Goal: Use online tool/utility: Utilize a website feature to perform a specific function

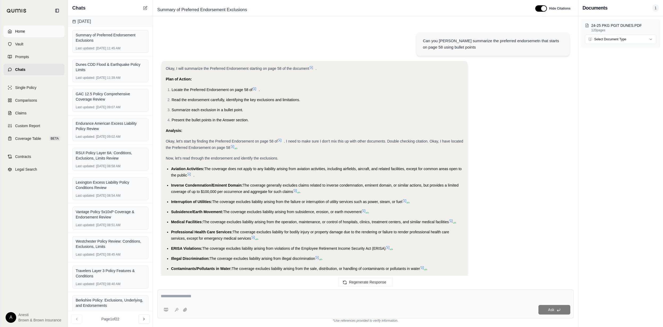
scroll to position [3586, 0]
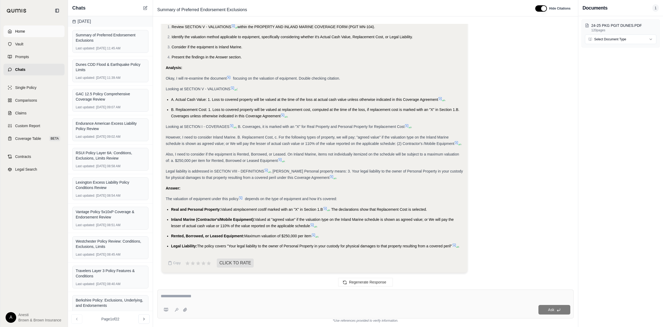
click at [22, 26] on link "Home" at bounding box center [33, 32] width 61 height 12
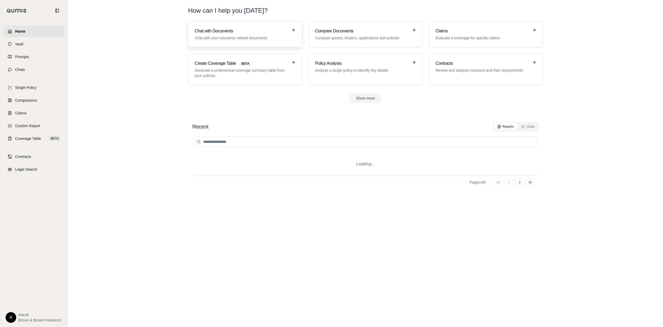
click at [242, 33] on h3 "Chat with Documents" at bounding box center [241, 31] width 93 height 6
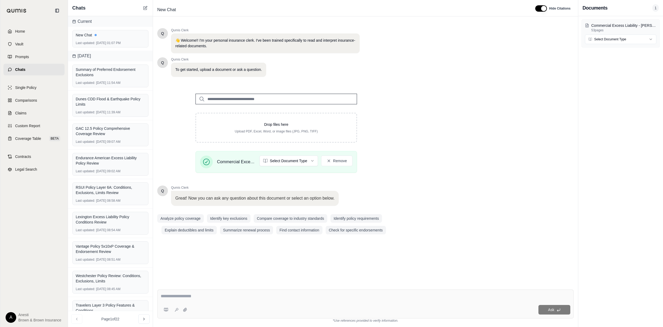
click at [215, 294] on textarea at bounding box center [366, 296] width 410 height 6
type textarea "**********"
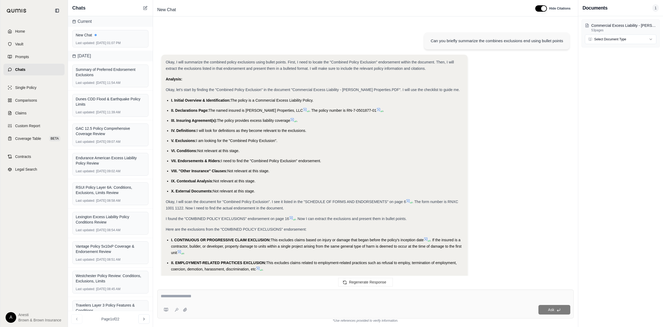
scroll to position [315, 0]
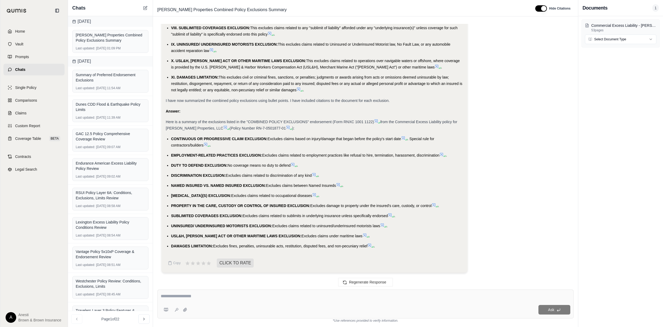
click at [169, 139] on ul "CONTINUOUS OR PROGRESSIVE CLAIM EXCLUSION: Excludes claims based on injury/dama…" at bounding box center [315, 193] width 298 height 114
drag, startPoint x: 171, startPoint y: 136, endPoint x: 368, endPoint y: 247, distance: 226.7
click at [368, 247] on ul "CONTINUOUS OR PROGRESSIVE CLAIM EXCLUSION: Excludes claims based on injury/dama…" at bounding box center [315, 193] width 298 height 114
copy ul "CONTINUOUS OR PROGRESSIVE CLAIM EXCLUSION: Excludes claims based on injury/dama…"
click at [363, 295] on textarea at bounding box center [366, 296] width 410 height 6
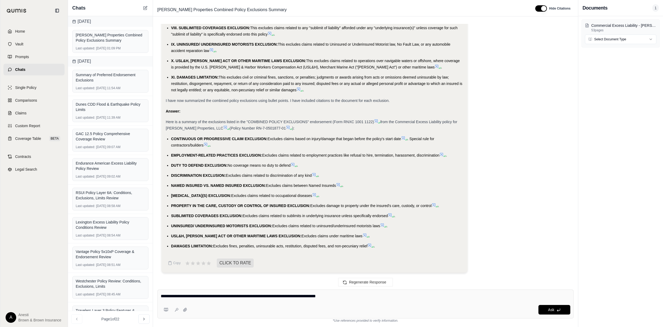
type textarea "**********"
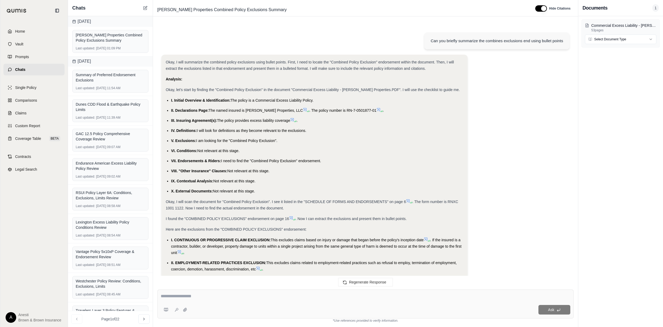
scroll to position [683, 0]
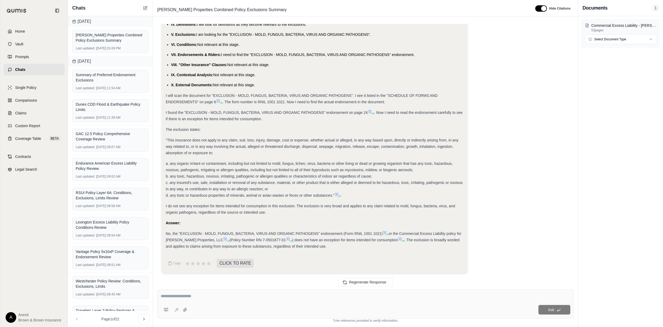
click at [266, 295] on textarea at bounding box center [366, 296] width 410 height 6
type textarea "**********"
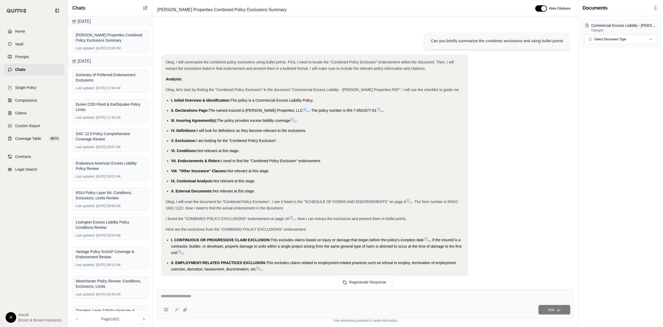
scroll to position [1197, 0]
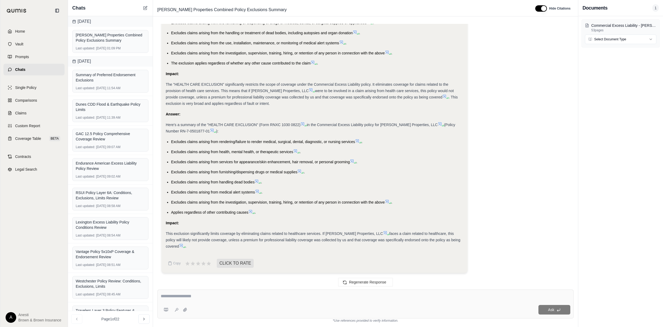
drag, startPoint x: 169, startPoint y: 141, endPoint x: 460, endPoint y: 240, distance: 307.7
click at [460, 240] on div "Okay, I will summarize the health care exclusion using bullet points and highli…" at bounding box center [315, 25] width 298 height 449
copy div "Excludes claims arising from rendering/failure to render medical, surgical, den…"
click at [374, 299] on textarea at bounding box center [366, 296] width 410 height 6
type textarea "**********"
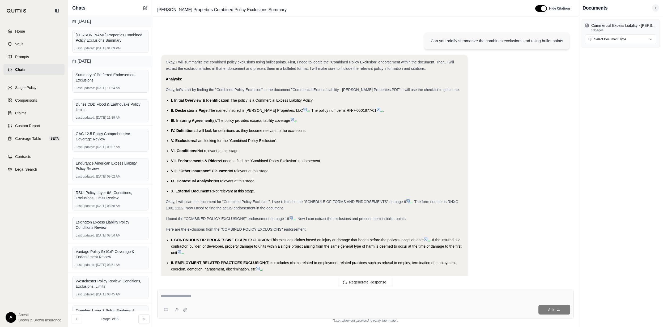
scroll to position [1802, 0]
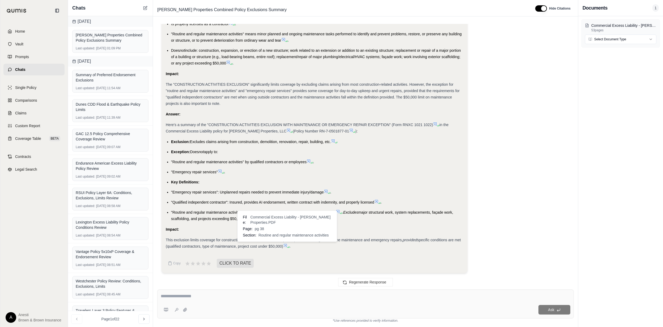
drag, startPoint x: 170, startPoint y: 141, endPoint x: 283, endPoint y: 246, distance: 154.4
copy div "Exclusion: Excludes claims arising from construction, demolition, renovation, r…"
click at [353, 303] on div "Ask" at bounding box center [365, 304] width 417 height 29
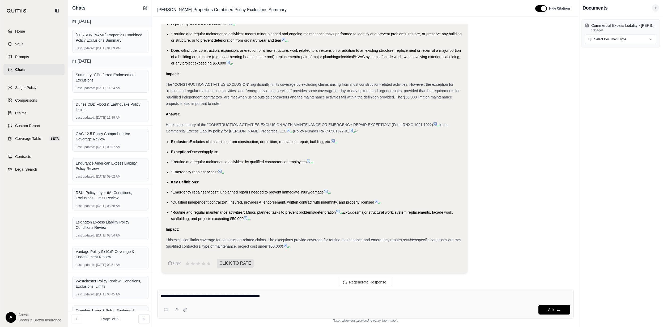
type textarea "**********"
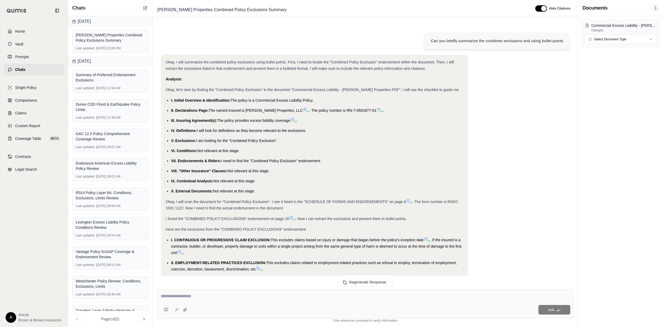
scroll to position [2315, 0]
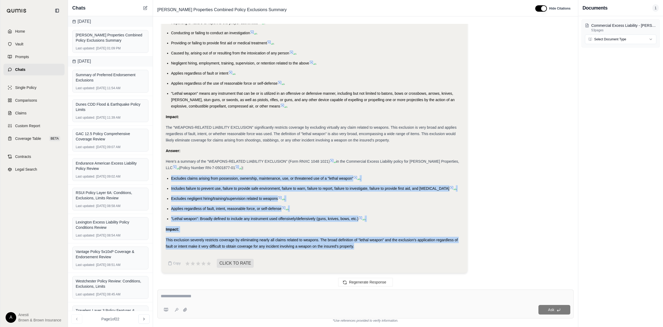
drag, startPoint x: 171, startPoint y: 178, endPoint x: 354, endPoint y: 247, distance: 195.5
click at [354, 247] on div "Okay, I will summarize the weapons-related liability exclusion using bullet poi…" at bounding box center [315, 22] width 298 height 455
copy div "Excludes claims arising from possession, ownership, maintenance, use, or threat…"
click at [292, 293] on div "Ask" at bounding box center [365, 304] width 417 height 29
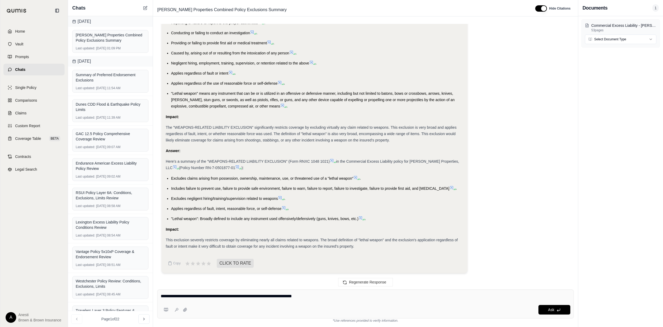
type textarea "**********"
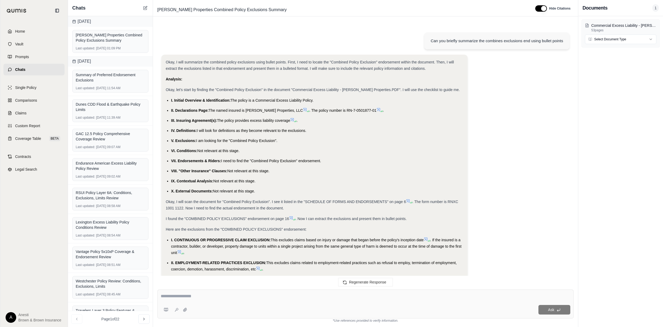
scroll to position [2909, 0]
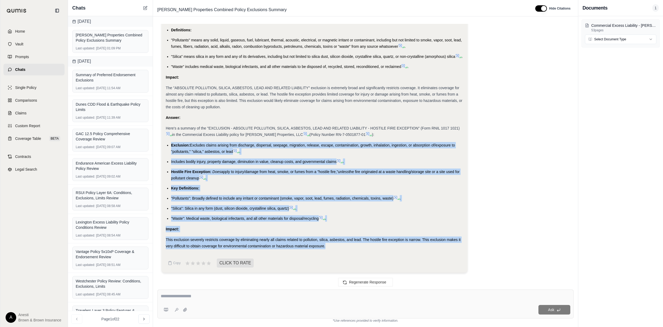
drag, startPoint x: 171, startPoint y: 144, endPoint x: 330, endPoint y: 246, distance: 188.6
copy div "Exclusion: Excludes claims arising from discharge, dispersal, seepage, migratio…"
